Goal: Navigation & Orientation: Find specific page/section

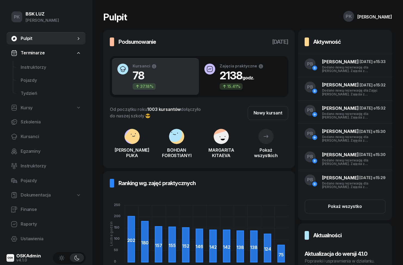
click at [21, 134] on span "Kursanci" at bounding box center [51, 136] width 61 height 7
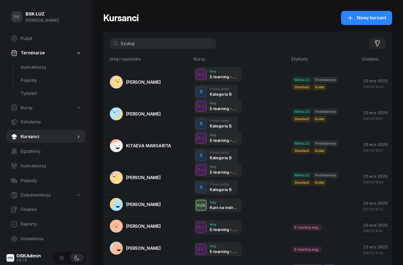
click at [27, 69] on span "Instruktorzy" at bounding box center [51, 67] width 61 height 7
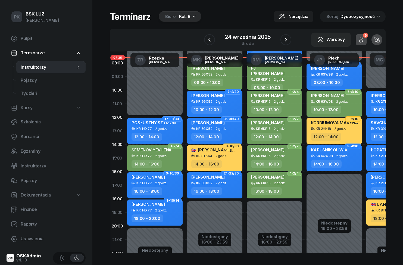
scroll to position [30, 0]
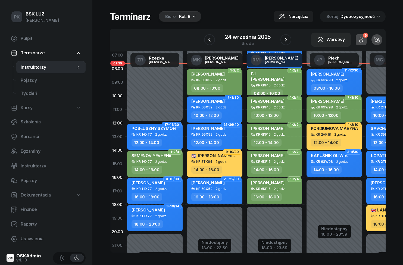
click at [287, 41] on icon "button" at bounding box center [286, 39] width 7 height 7
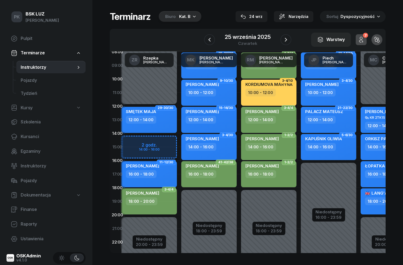
scroll to position [47, 0]
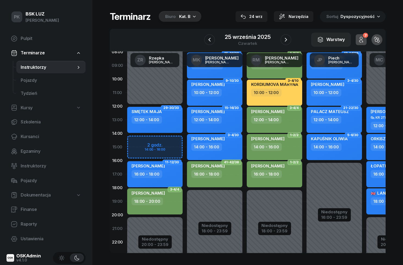
click at [193, 20] on div "Biuro Kat. B" at bounding box center [180, 16] width 43 height 11
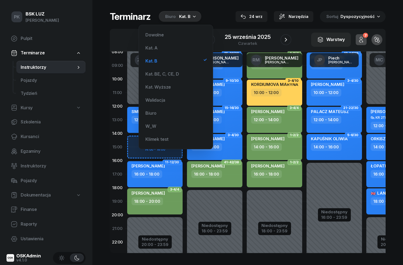
click at [181, 46] on div "Kat. A" at bounding box center [175, 47] width 65 height 11
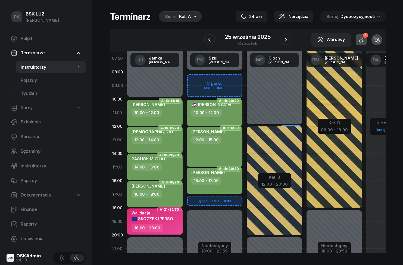
scroll to position [27, 0]
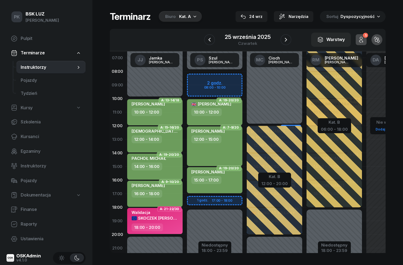
click at [211, 40] on icon "button" at bounding box center [209, 39] width 7 height 7
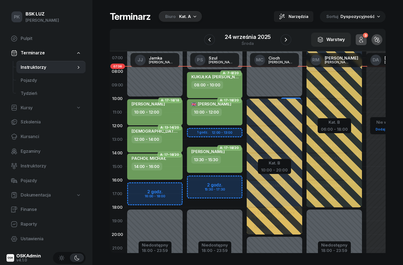
click at [289, 43] on icon "button" at bounding box center [286, 39] width 7 height 7
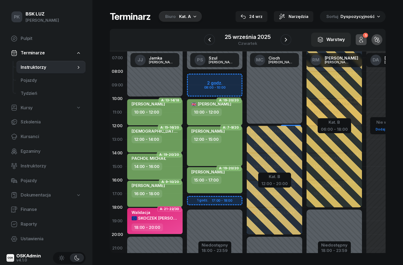
click at [284, 44] on button "button" at bounding box center [286, 39] width 11 height 11
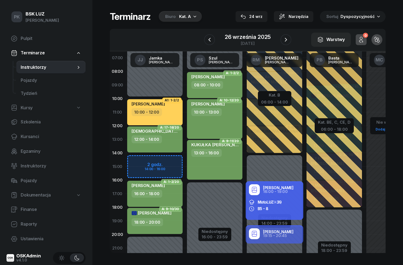
click at [284, 43] on icon "button" at bounding box center [286, 39] width 7 height 7
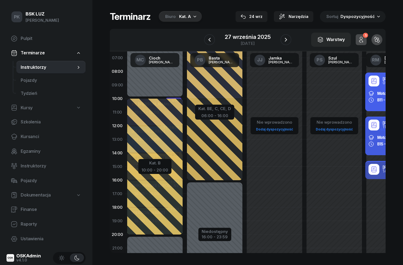
click at [283, 43] on button "button" at bounding box center [286, 39] width 11 height 11
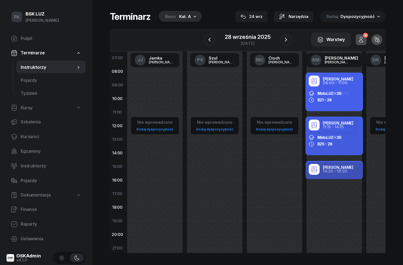
click at [284, 42] on icon "button" at bounding box center [286, 39] width 7 height 7
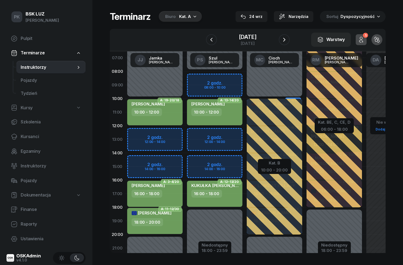
click at [287, 42] on icon "button" at bounding box center [284, 39] width 7 height 7
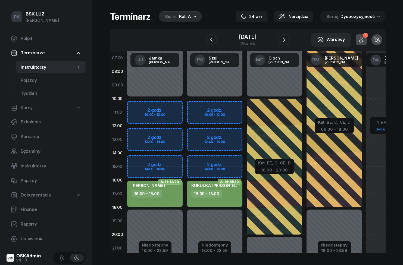
click at [287, 41] on icon "button" at bounding box center [284, 39] width 7 height 7
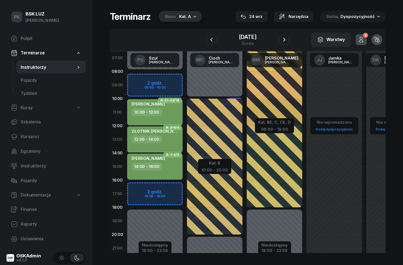
click at [288, 41] on icon "button" at bounding box center [284, 39] width 7 height 7
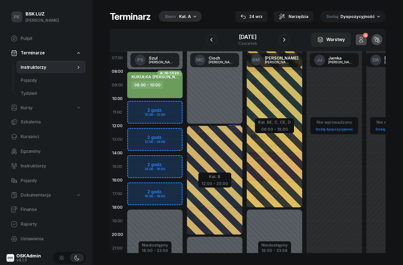
click at [287, 42] on icon "button" at bounding box center [284, 39] width 7 height 7
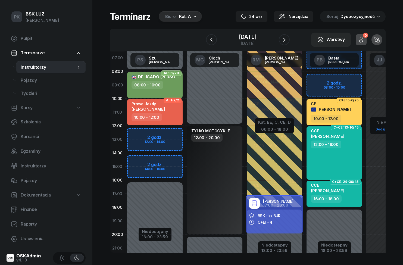
click at [288, 42] on icon "button" at bounding box center [284, 39] width 7 height 7
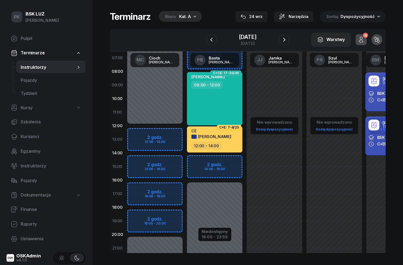
click at [209, 41] on icon "button" at bounding box center [211, 39] width 7 height 7
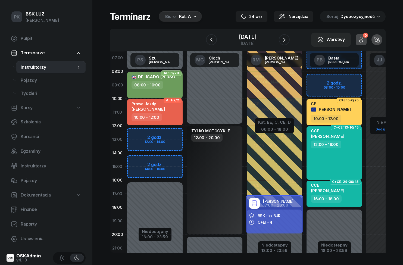
click at [288, 41] on icon "button" at bounding box center [284, 39] width 7 height 7
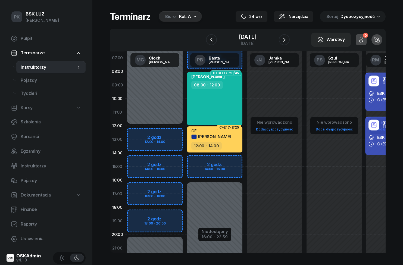
click at [208, 42] on icon "button" at bounding box center [211, 39] width 7 height 7
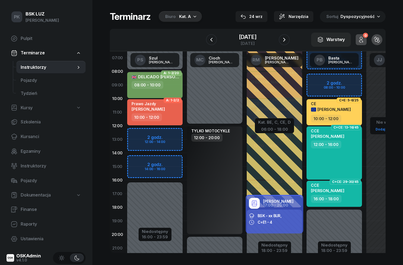
click at [210, 41] on icon "button" at bounding box center [211, 39] width 7 height 7
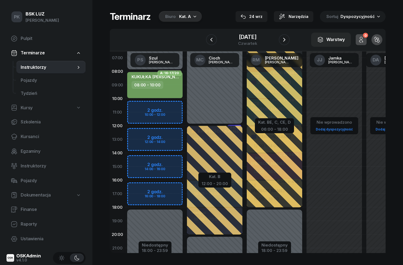
click at [211, 41] on button "button" at bounding box center [211, 39] width 11 height 11
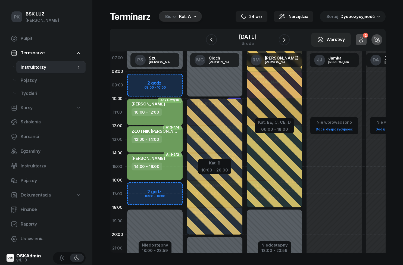
click at [211, 42] on button "button" at bounding box center [211, 39] width 11 height 11
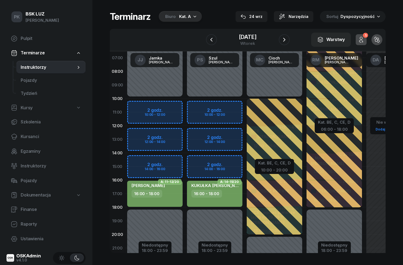
click at [211, 42] on icon "button" at bounding box center [211, 39] width 7 height 7
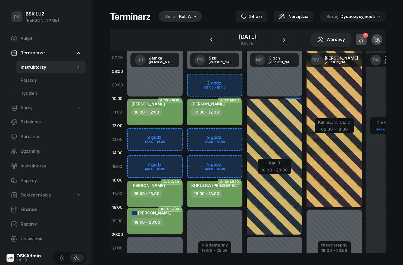
click at [212, 40] on icon "button" at bounding box center [211, 39] width 7 height 7
